Goal: Navigation & Orientation: Go to known website

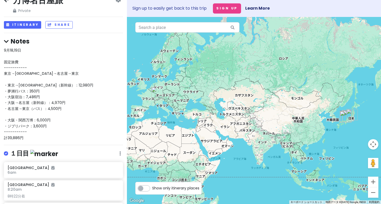
scroll to position [14, 0]
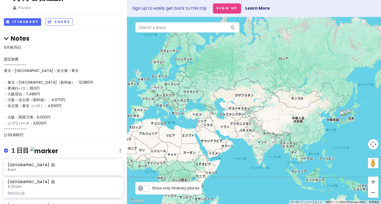
click at [156, 92] on img "スイス" at bounding box center [156, 92] width 11 height 11
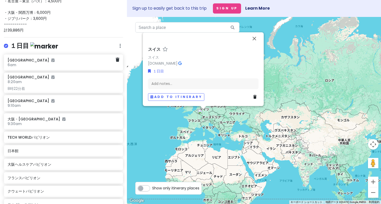
scroll to position [121, 0]
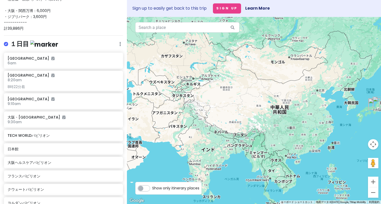
drag, startPoint x: 336, startPoint y: 133, endPoint x: 202, endPoint y: 131, distance: 133.1
click at [202, 131] on div "スイス [GEOGRAPHIC_DATA] [DOMAIN_NAME] · １日目 Add notes... Add to itinerary" at bounding box center [254, 110] width 254 height 187
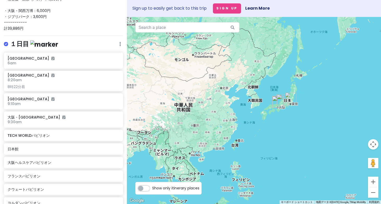
drag, startPoint x: 240, startPoint y: 105, endPoint x: 143, endPoint y: 103, distance: 97.2
click at [143, 103] on div "スイス [GEOGRAPHIC_DATA] [DOMAIN_NAME] · １日目 Add notes... Add to itinerary" at bounding box center [254, 110] width 254 height 187
click at [278, 103] on img "日本館" at bounding box center [277, 101] width 11 height 11
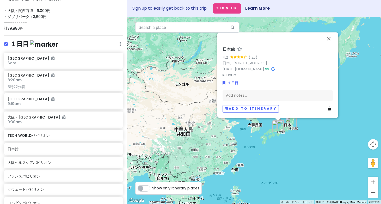
click at [288, 120] on img "ジブリパーク" at bounding box center [282, 124] width 11 height 11
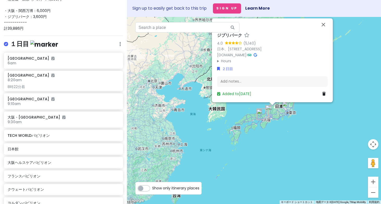
click at [284, 108] on img "東京駅" at bounding box center [287, 106] width 11 height 11
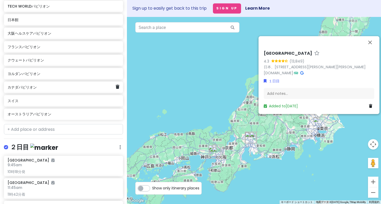
scroll to position [262, 0]
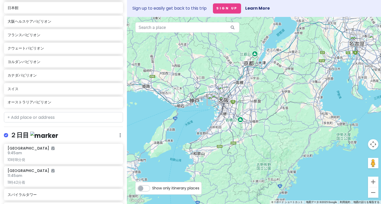
drag, startPoint x: 198, startPoint y: 115, endPoint x: 209, endPoint y: 82, distance: 34.1
click at [209, 82] on div "[GEOGRAPHIC_DATA] 4.3 (13,849) 日本、[STREET_ADDRESS][PERSON_NAME][PERSON_NAME] [D…" at bounding box center [254, 110] width 254 height 187
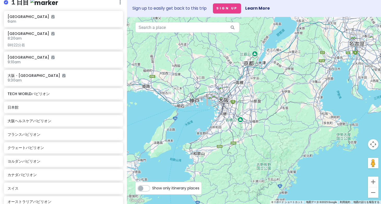
scroll to position [0, 0]
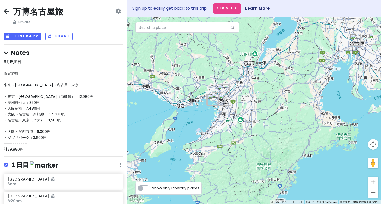
click at [251, 9] on link "Learn More" at bounding box center [257, 8] width 24 height 6
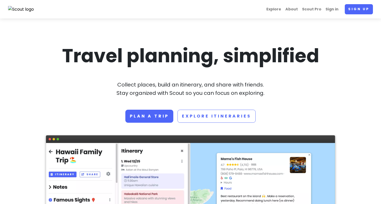
click at [23, 4] on nav "Explore About Scout Pro Sign in Sign up" at bounding box center [190, 9] width 381 height 18
click at [23, 12] on img at bounding box center [21, 9] width 26 height 7
